Goal: Task Accomplishment & Management: Use online tool/utility

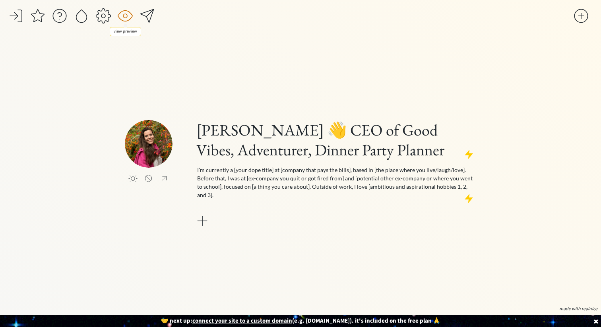
click at [124, 17] on div at bounding box center [125, 16] width 16 height 16
click at [103, 12] on div at bounding box center [103, 16] width 16 height 16
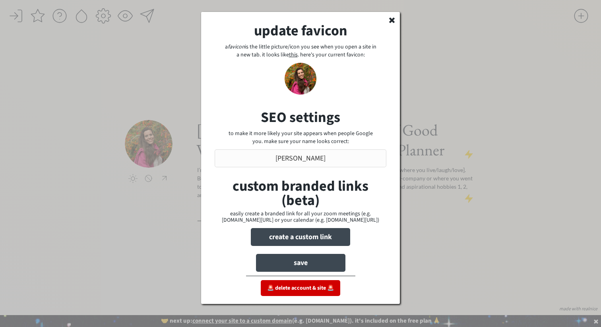
click at [292, 159] on input "input" at bounding box center [301, 159] width 172 height 18
click at [292, 158] on input "input" at bounding box center [301, 159] width 172 height 18
click at [390, 21] on icon at bounding box center [392, 20] width 8 height 8
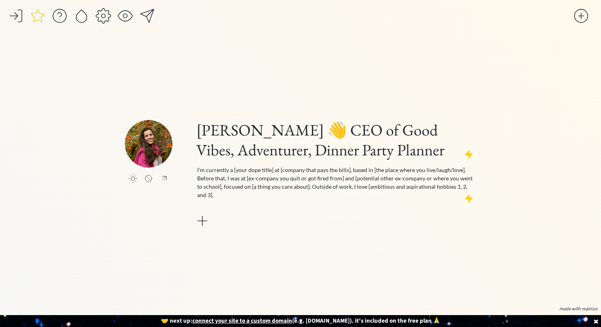
click at [35, 14] on div at bounding box center [38, 16] width 16 height 16
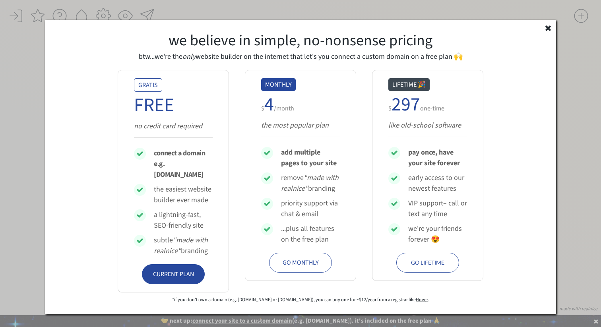
click at [550, 23] on div "we believe in simple, no-nonsense pricing btw...we're the only website builder …" at bounding box center [300, 167] width 511 height 295
click at [549, 32] on div "we believe in simple, no-nonsense pricing btw...we're the only website builder …" at bounding box center [300, 167] width 511 height 295
click at [549, 39] on div "we believe in simple, no-nonsense pricing btw...we're the only website builder …" at bounding box center [300, 167] width 511 height 295
click at [549, 27] on use at bounding box center [549, 28] width 6 height 6
